Goal: Check status: Check status

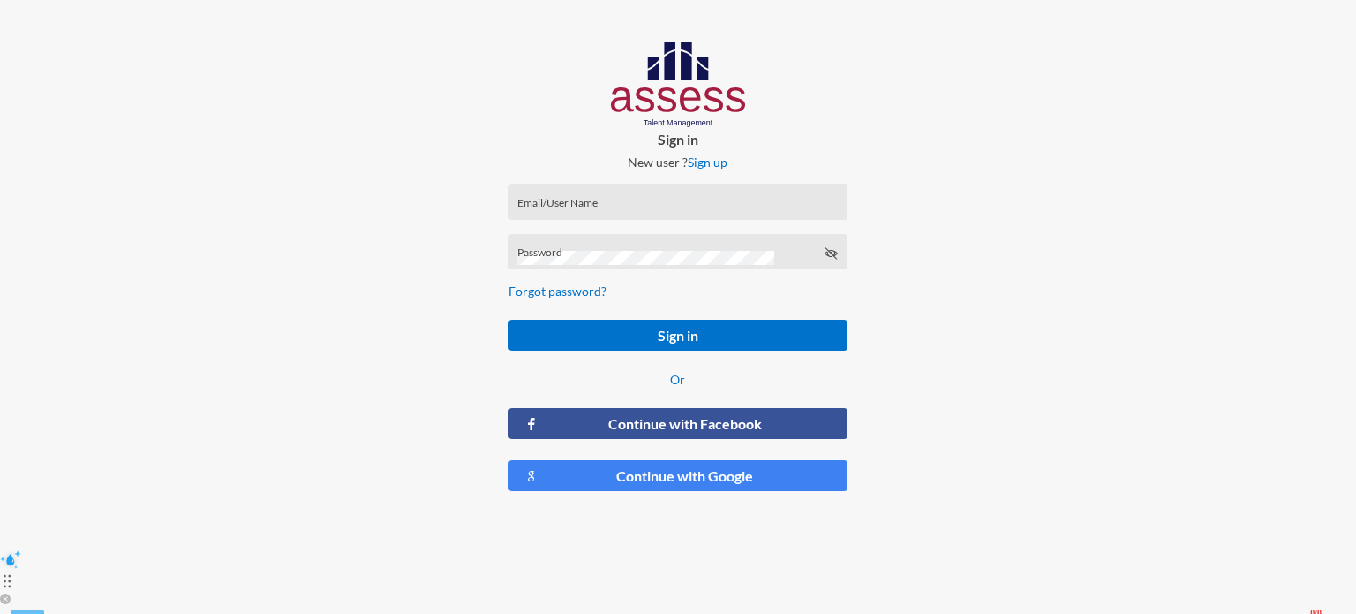
click at [701, 192] on div "Email/User Name" at bounding box center [677, 205] width 320 height 26
click at [654, 208] on input "Email/User Name" at bounding box center [677, 207] width 320 height 14
type input "[EMAIL_ADDRESS][DOMAIN_NAME]"
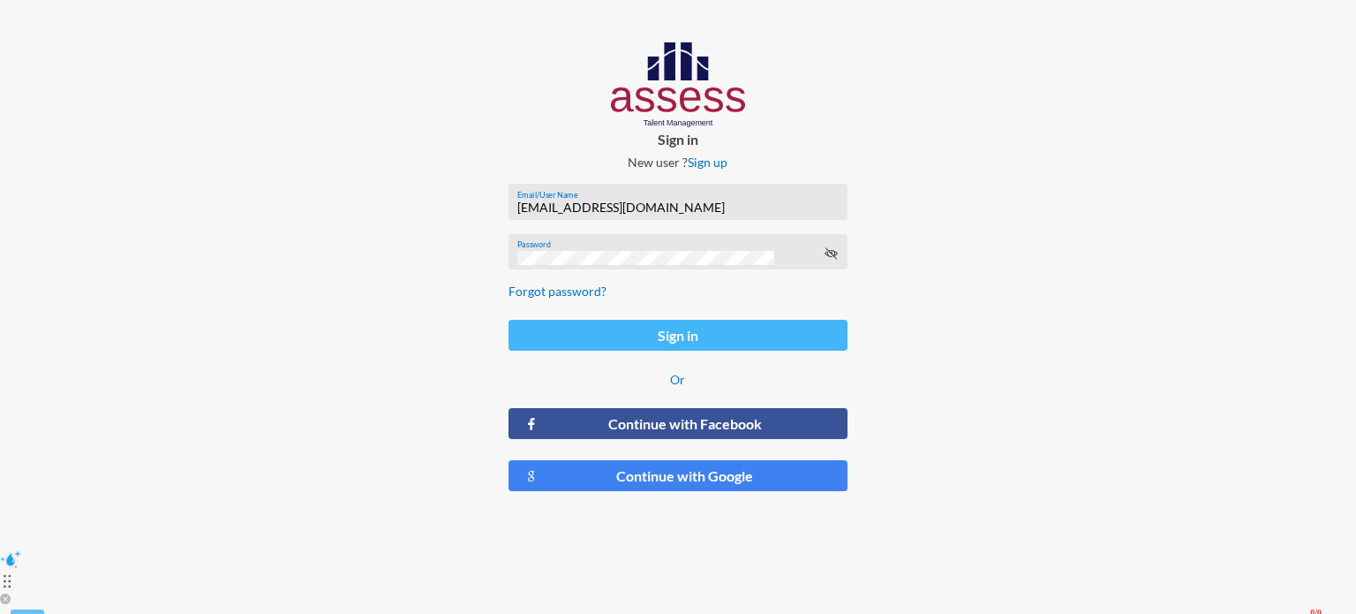
click at [727, 338] on button "Sign in" at bounding box center [678, 335] width 339 height 31
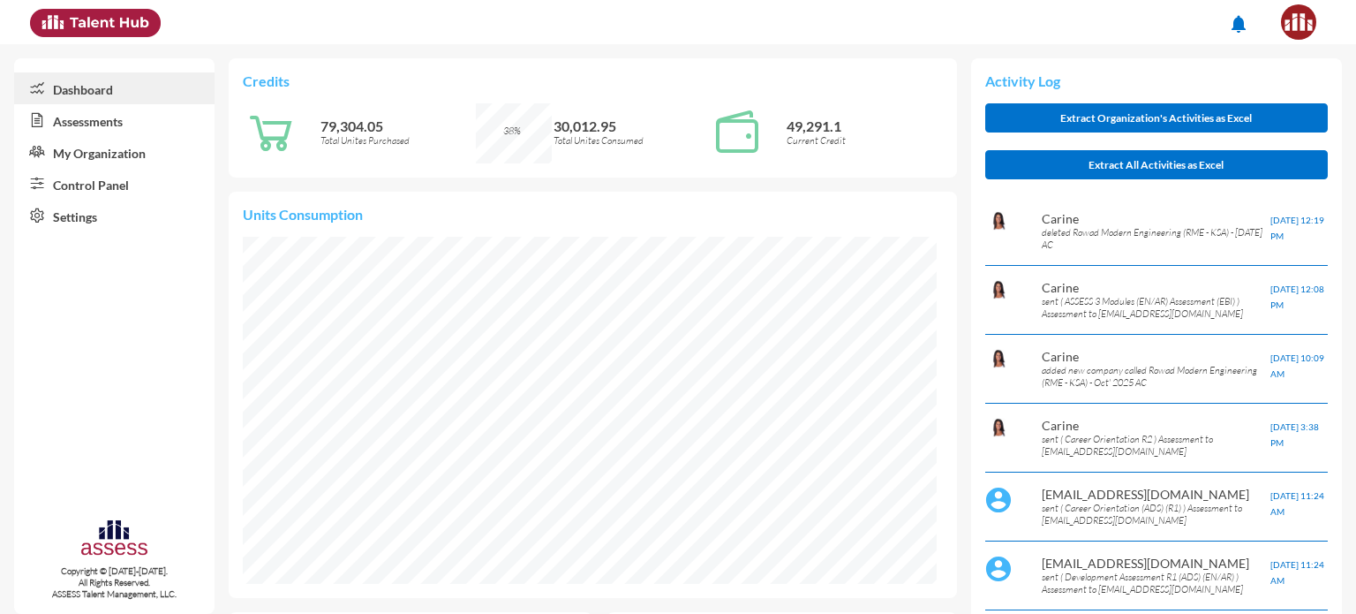
click at [133, 157] on link "My Organization" at bounding box center [114, 152] width 200 height 32
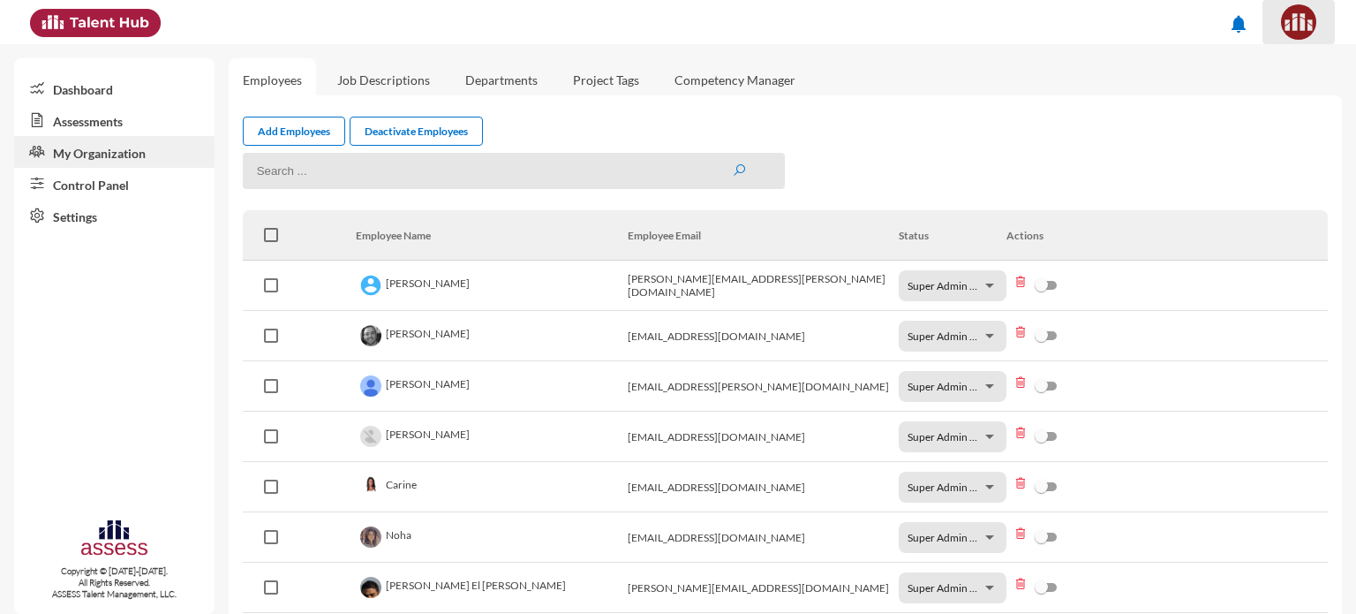
click at [1300, 41] on button at bounding box center [1299, 22] width 72 height 44
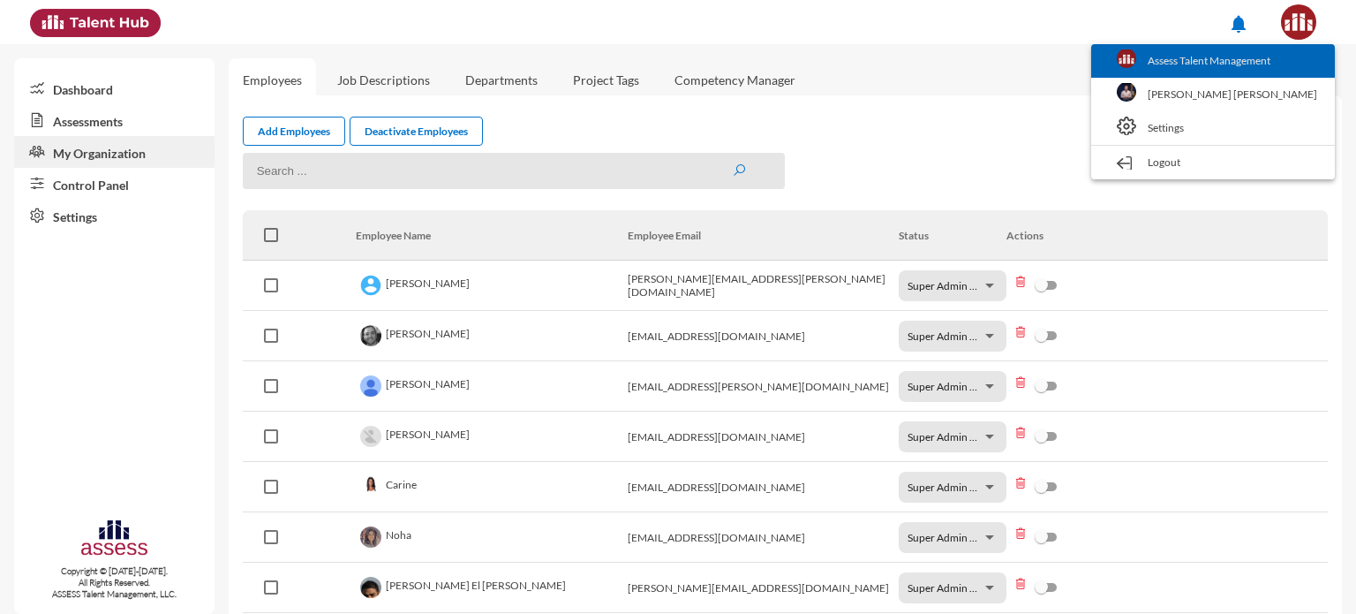
click at [1235, 74] on link "Assess Talent Management" at bounding box center [1213, 61] width 226 height 34
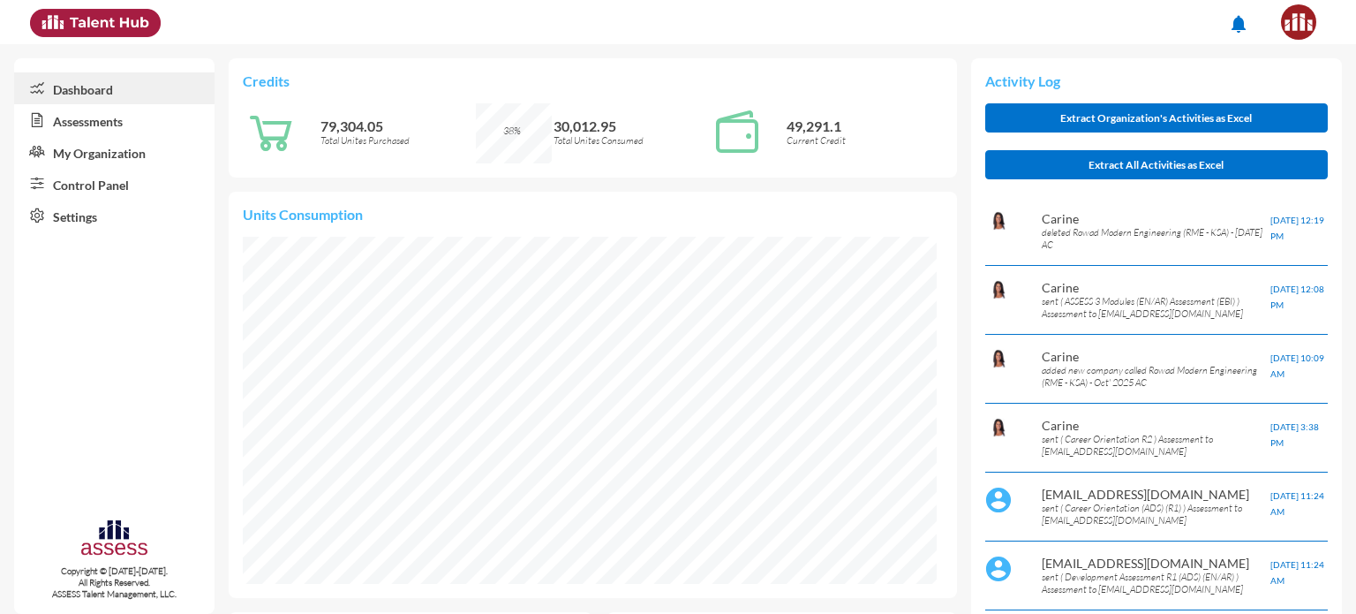
scroll to position [43, 43]
click at [117, 197] on link "Control Panel" at bounding box center [114, 184] width 200 height 32
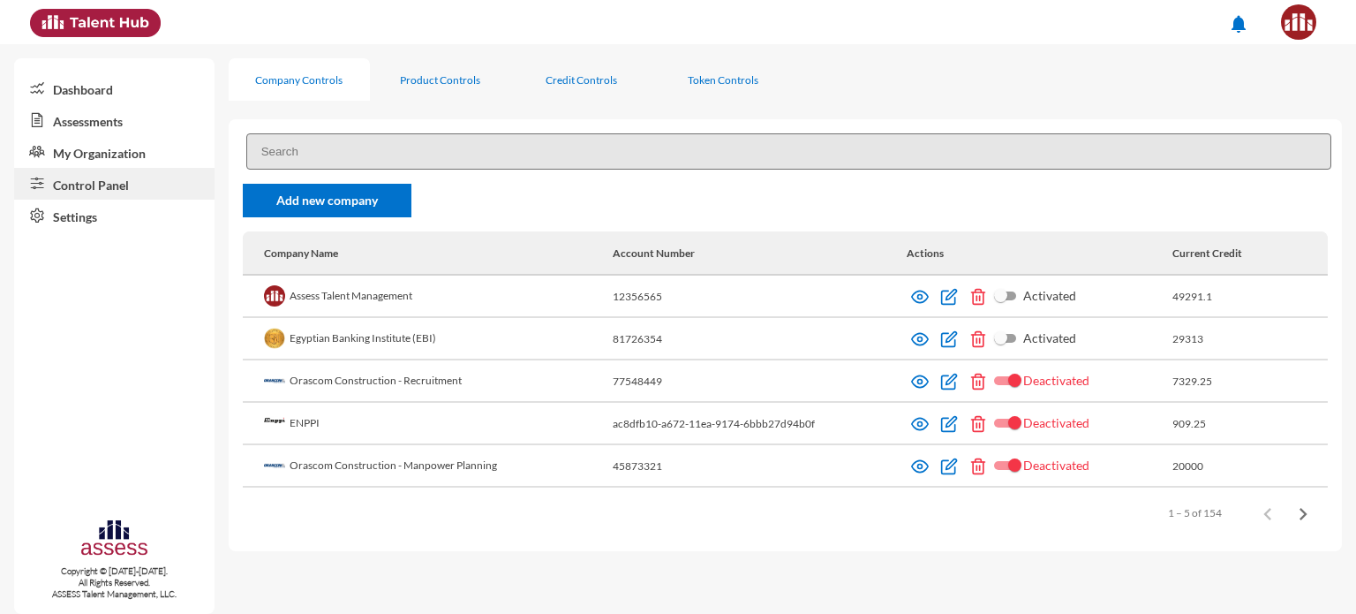
click at [498, 142] on input at bounding box center [788, 151] width 1085 height 36
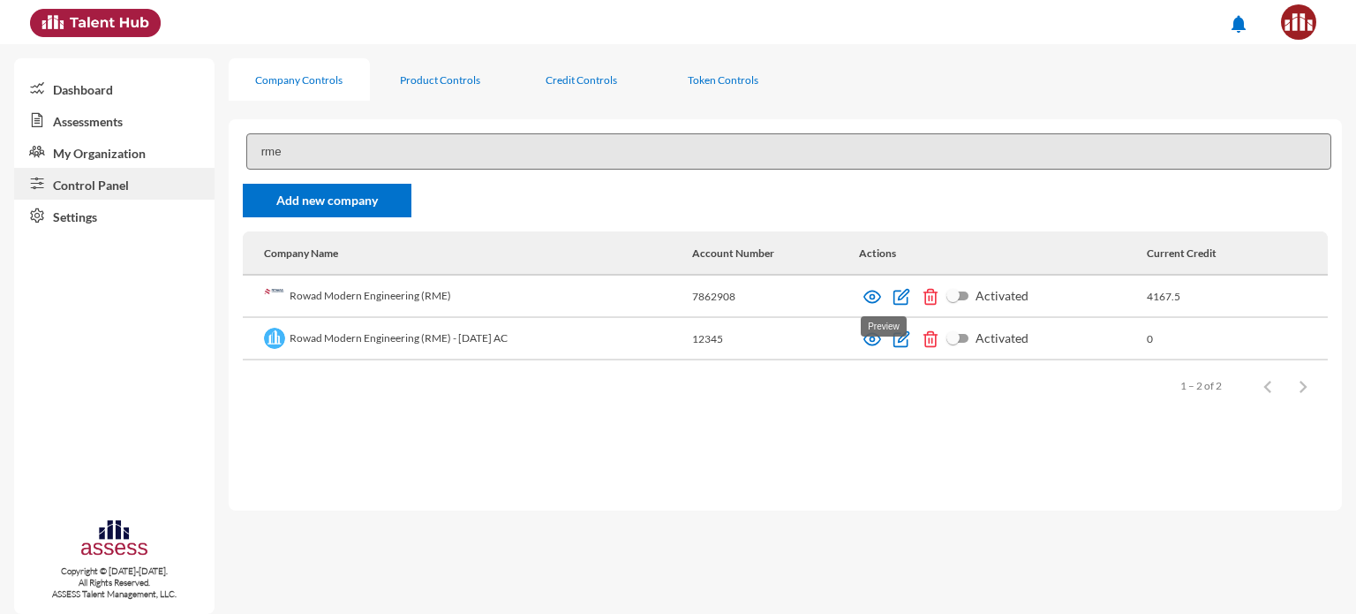
type input "rme"
click at [877, 294] on img at bounding box center [872, 297] width 18 height 18
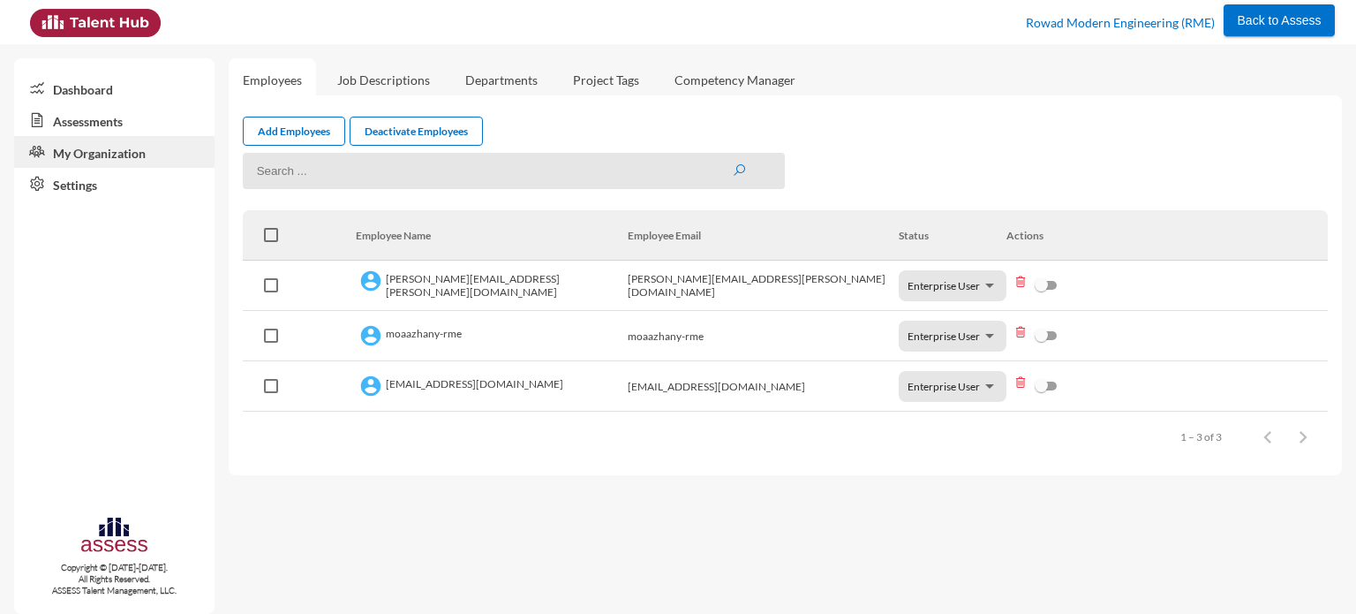
click at [132, 122] on link "Assessments" at bounding box center [114, 120] width 200 height 32
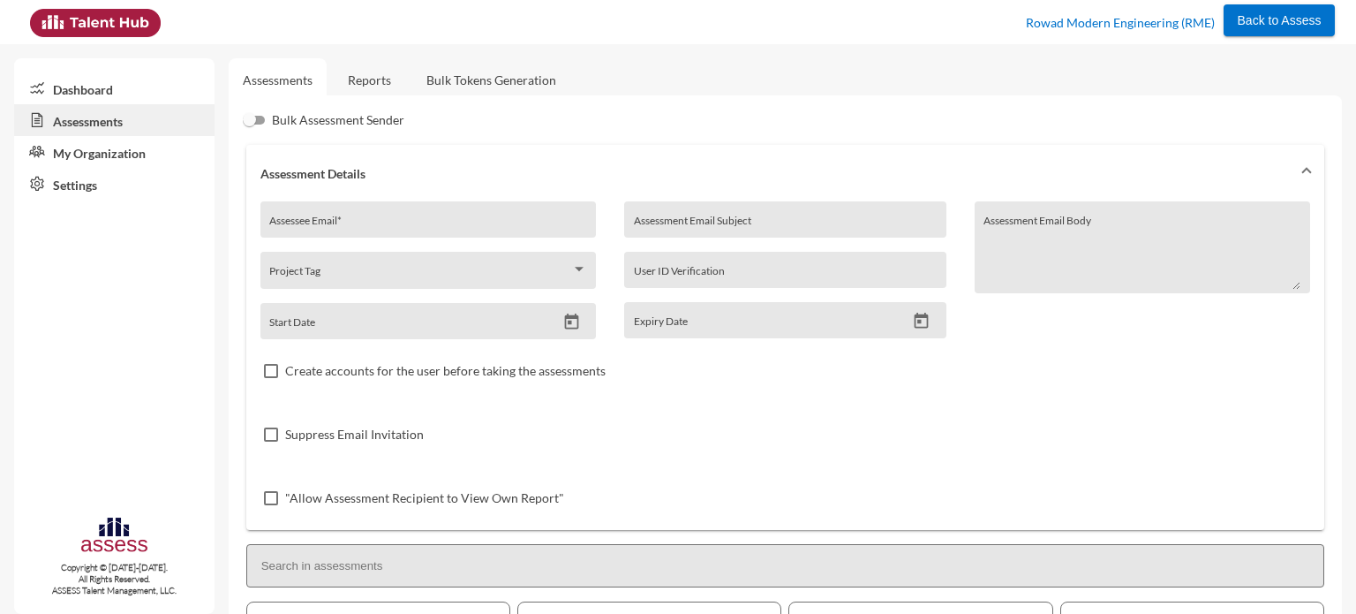
click at [374, 85] on link "Reports" at bounding box center [370, 79] width 72 height 43
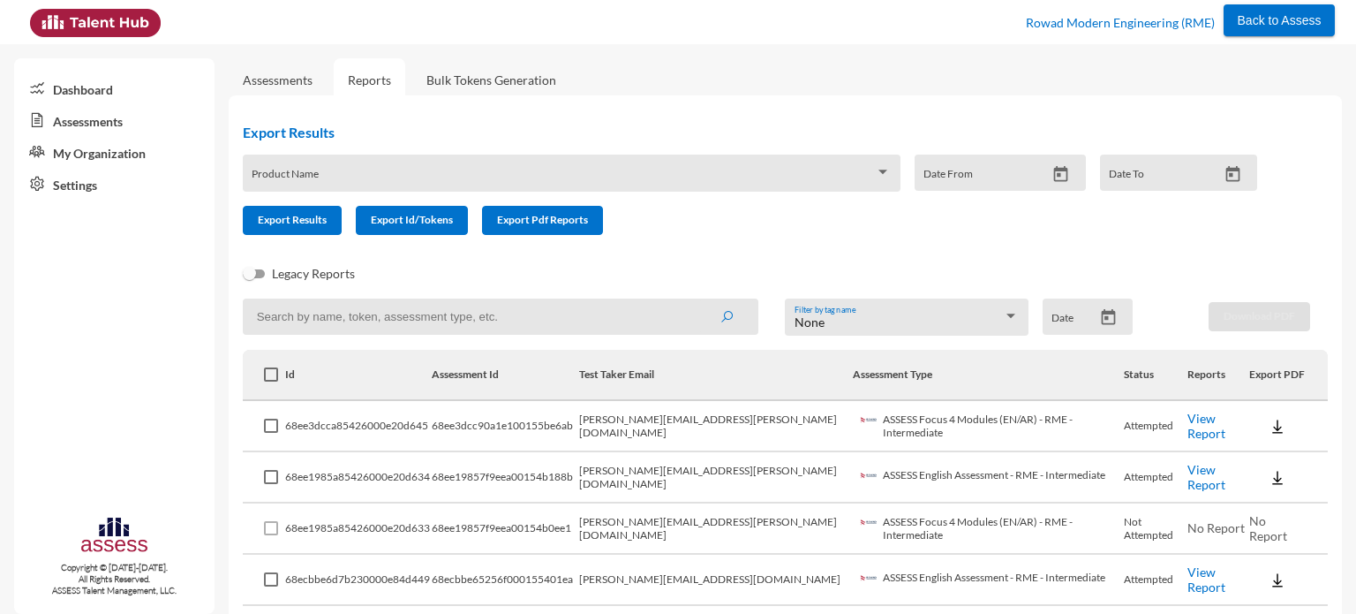
click at [494, 324] on input at bounding box center [501, 316] width 516 height 36
paste input "eng.mohamed.a.hassan@gmail.com"
type input "eng.mohamed.a.hassan@gmail.com"
click at [720, 313] on icon "submit" at bounding box center [727, 317] width 14 height 14
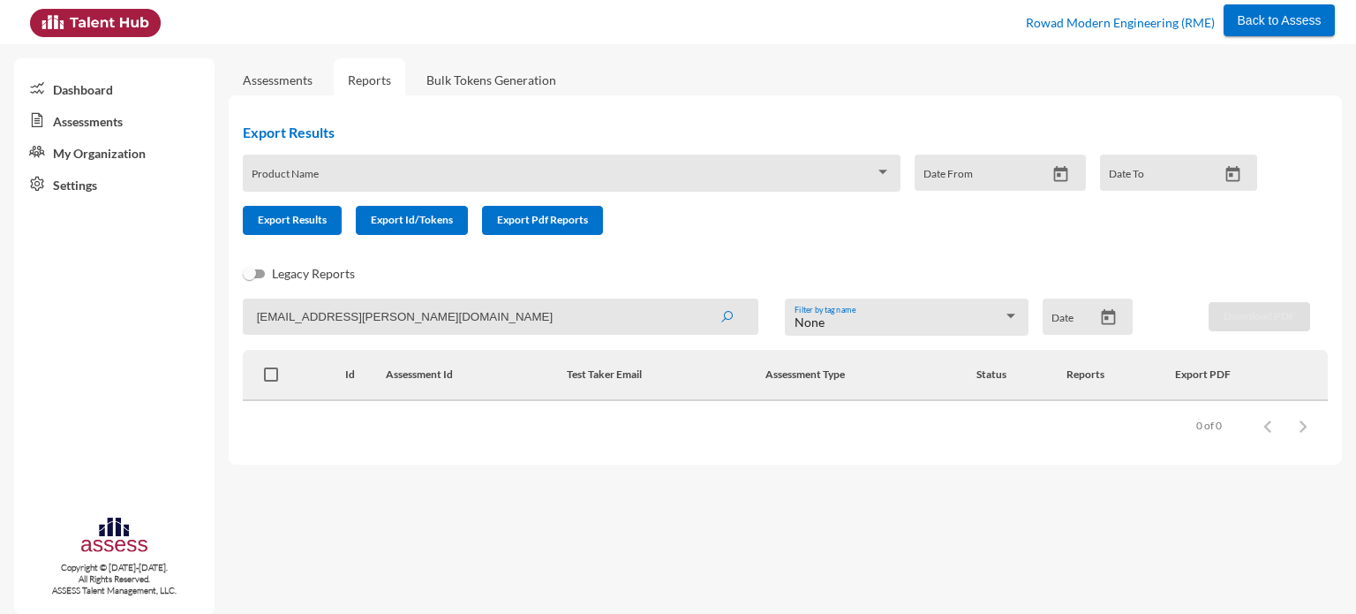
click at [519, 312] on input "eng.mohamed.a.hassan@gmail.com" at bounding box center [501, 316] width 516 height 36
paste input "belal.ali@rowad-rme.com"
type input "belal.ali@rowad-rme.com"
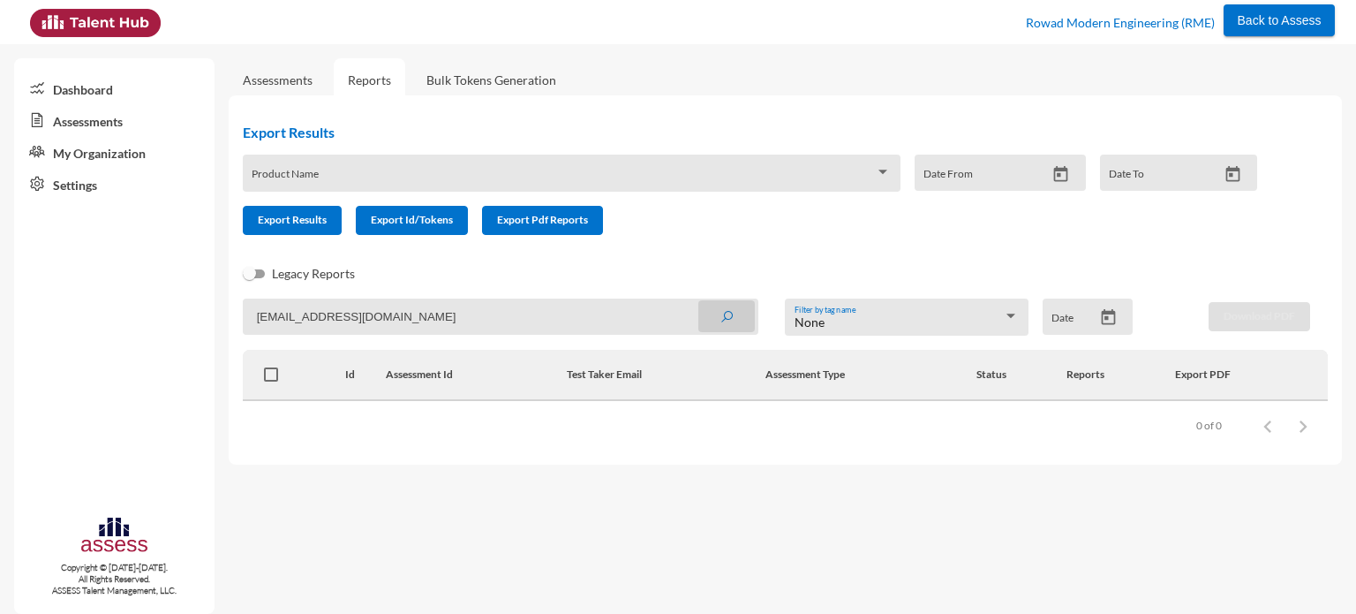
click at [718, 315] on button "submit" at bounding box center [726, 316] width 57 height 32
click at [574, 333] on input "belal.ali@rowad-rme.com" at bounding box center [501, 316] width 516 height 36
paste input "6020"
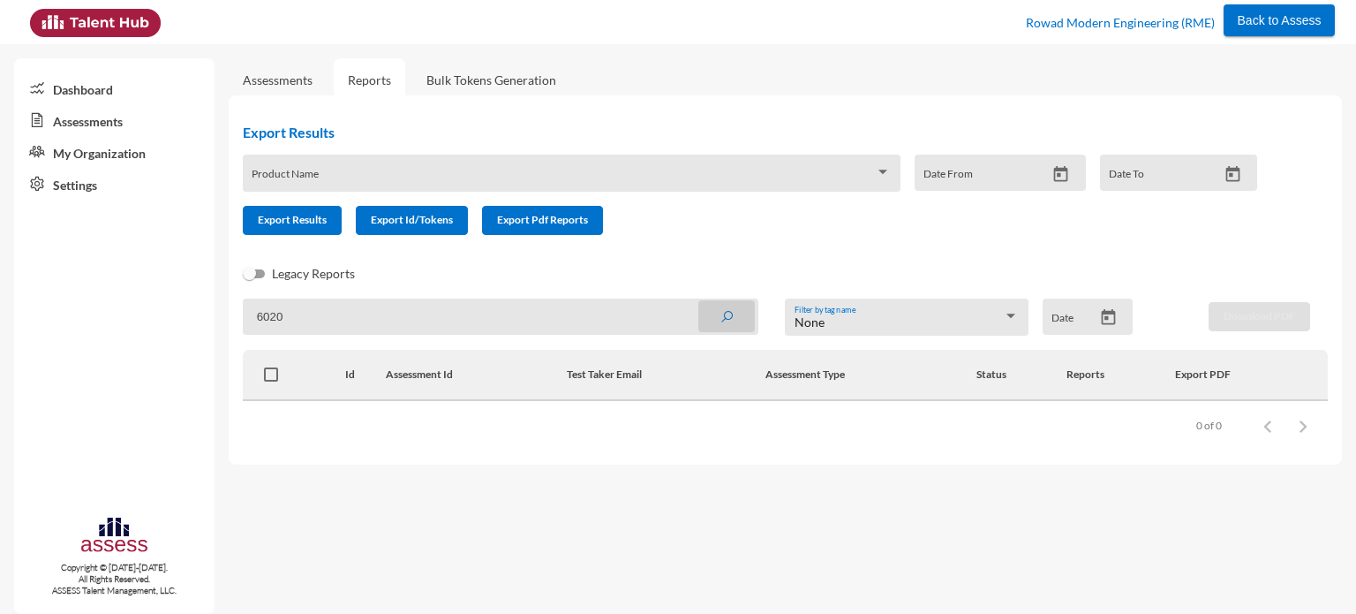
click at [728, 323] on icon "submit" at bounding box center [727, 317] width 14 height 14
click at [555, 312] on input "6020" at bounding box center [501, 316] width 516 height 36
paste input "RMES_"
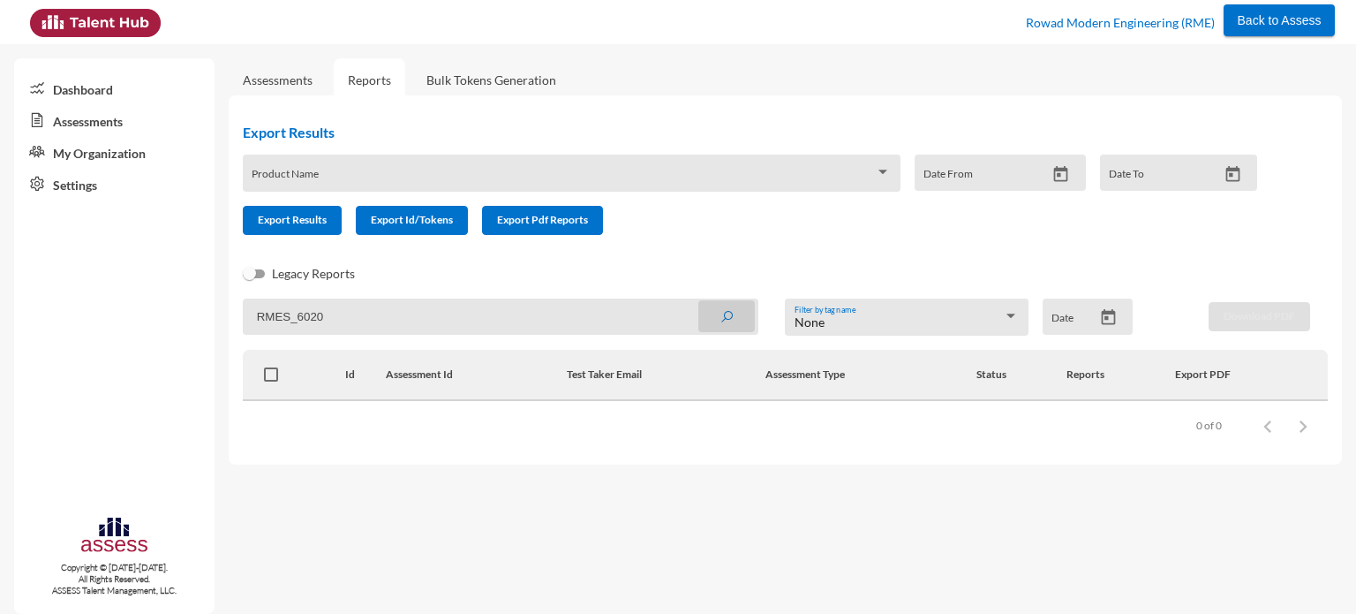
click at [720, 320] on icon "submit" at bounding box center [727, 317] width 14 height 14
click at [598, 323] on input "RMES_6020" at bounding box center [501, 316] width 516 height 36
paste input "858"
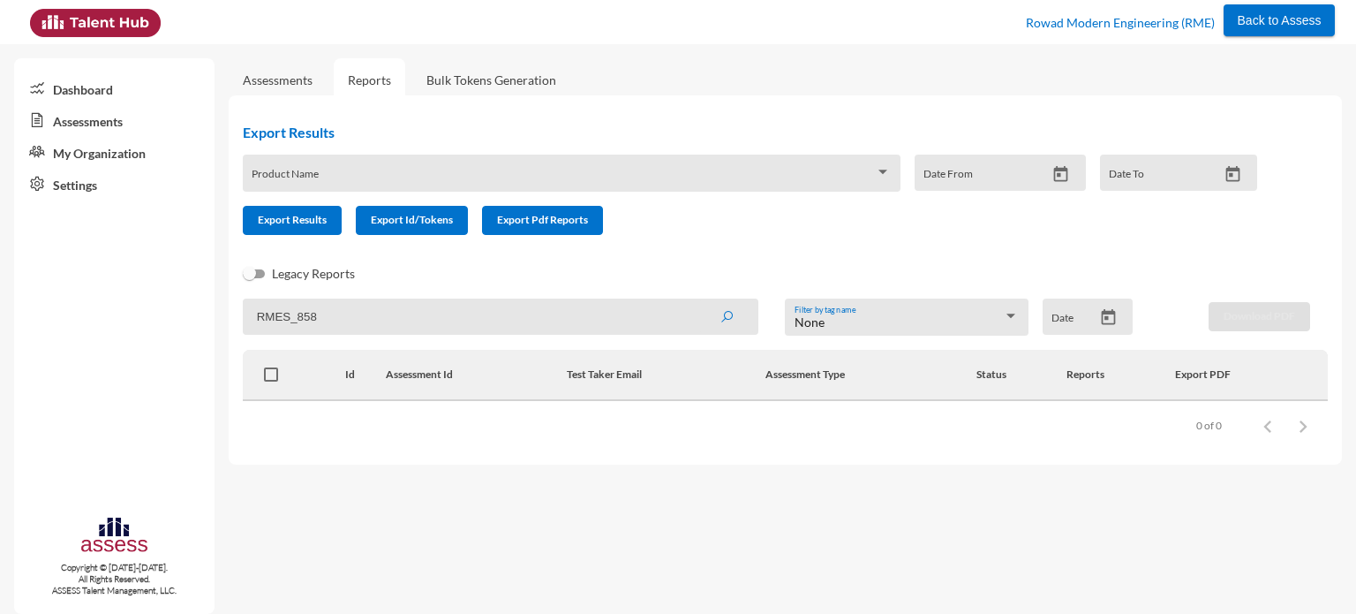
type input "RMES_858"
click at [698, 300] on button "submit" at bounding box center [726, 316] width 57 height 32
click at [294, 87] on link "Assessments" at bounding box center [278, 79] width 70 height 15
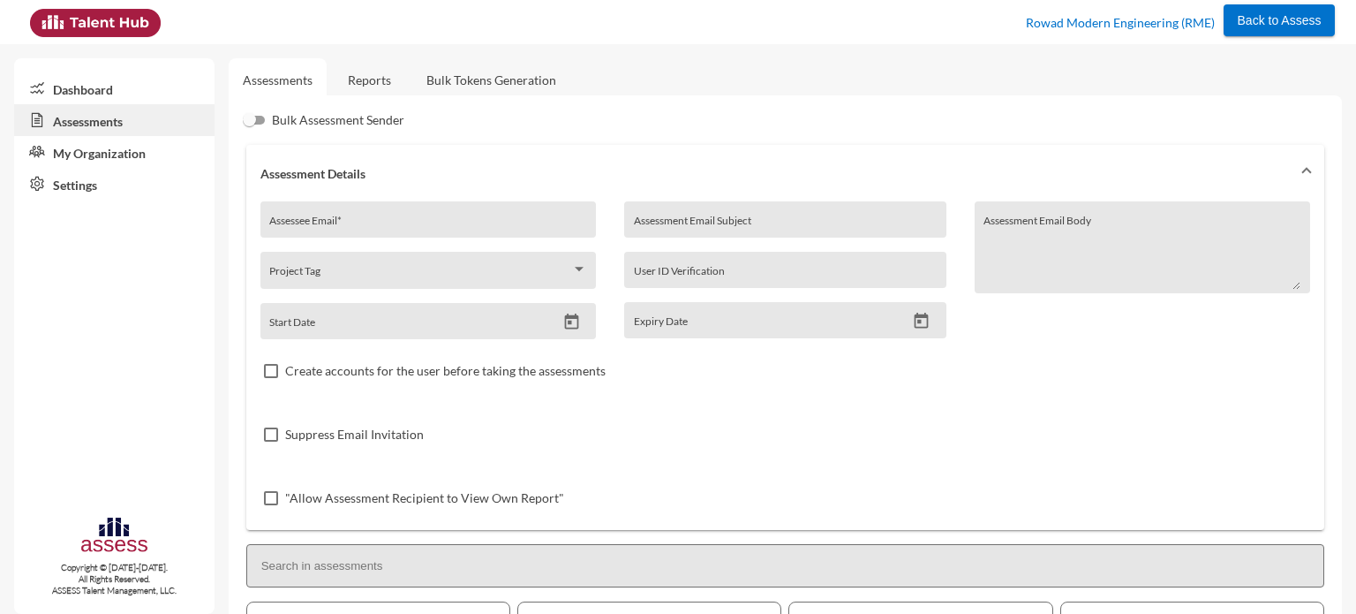
click at [385, 88] on link "Reports" at bounding box center [370, 79] width 72 height 43
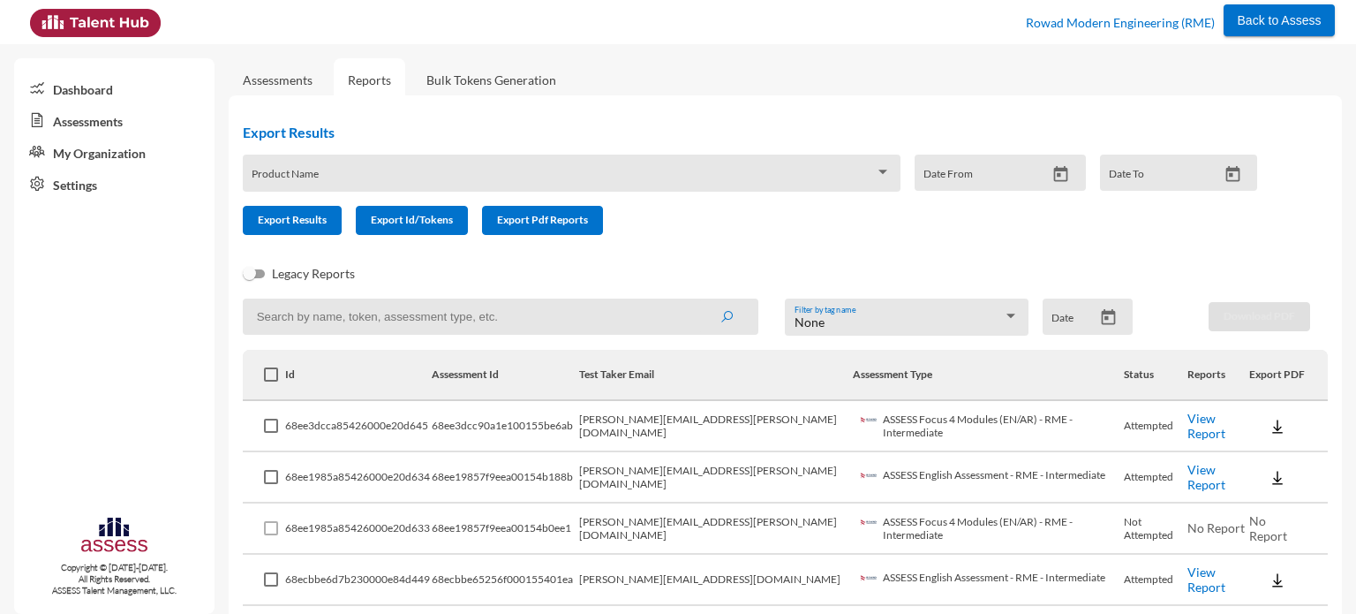
click at [535, 320] on input at bounding box center [501, 316] width 516 height 36
paste input "RMES_858"
type input "RMES_858"
click at [723, 319] on icon "submit" at bounding box center [727, 317] width 14 height 14
